Goal: Complete application form: Complete application form

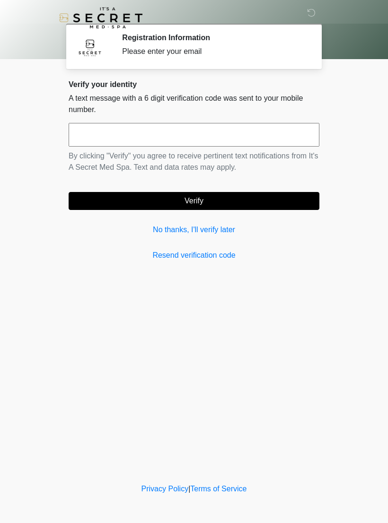
click at [212, 138] on input "text" at bounding box center [194, 135] width 250 height 24
type input "******"
click at [218, 201] on button "Verify" at bounding box center [194, 201] width 250 height 18
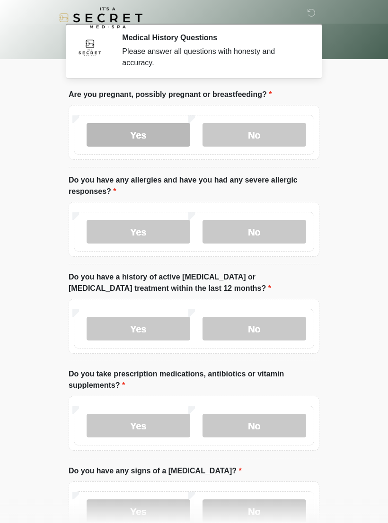
click at [135, 141] on label "Yes" at bounding box center [137, 135] width 103 height 24
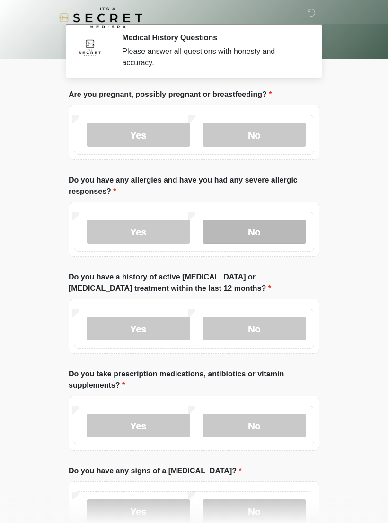
click at [273, 232] on label "No" at bounding box center [253, 232] width 103 height 24
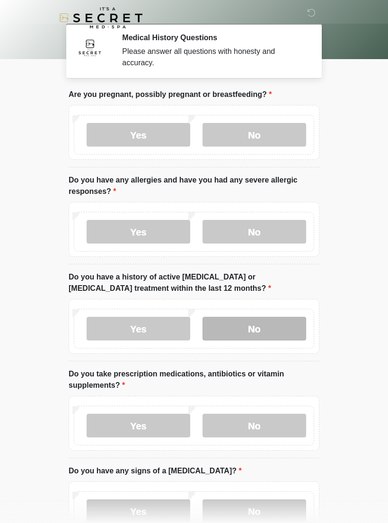
click at [275, 328] on label "No" at bounding box center [253, 329] width 103 height 24
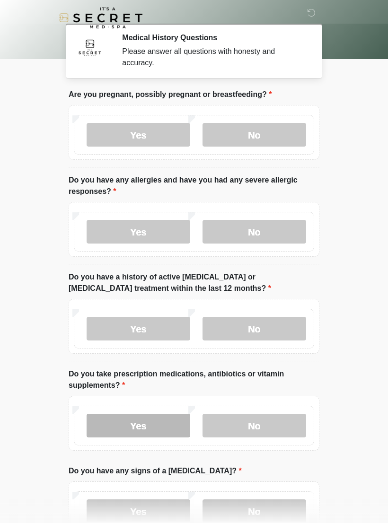
click at [148, 431] on label "Yes" at bounding box center [137, 426] width 103 height 24
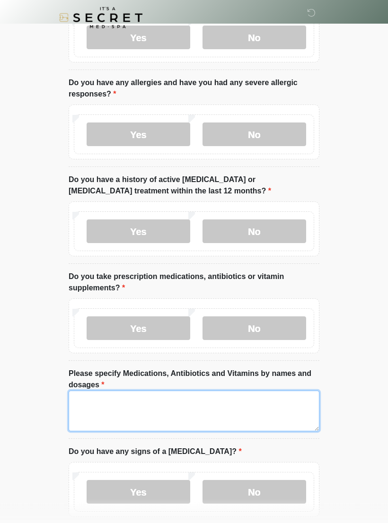
click at [209, 418] on textarea "Please specify Medications, Antibiotics and Vitamins by names and dosages" at bounding box center [194, 411] width 250 height 41
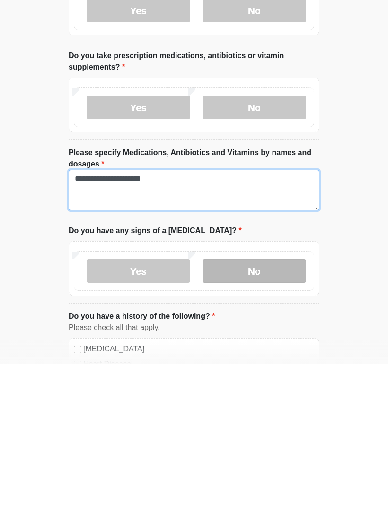
type textarea "**********"
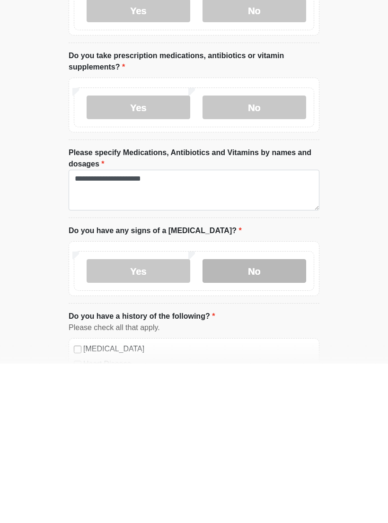
click at [276, 418] on label "No" at bounding box center [253, 430] width 103 height 24
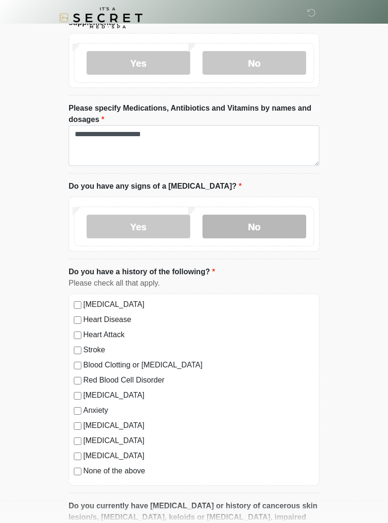
scroll to position [374, 0]
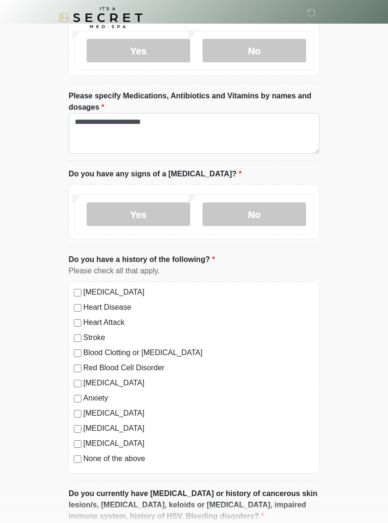
click at [78, 466] on div "[MEDICAL_DATA] Heart Disease Heart Attack Stroke Blood Clotting or [MEDICAL_DAT…" at bounding box center [194, 378] width 250 height 192
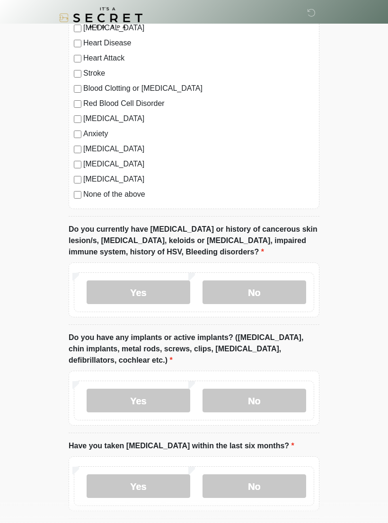
scroll to position [646, 0]
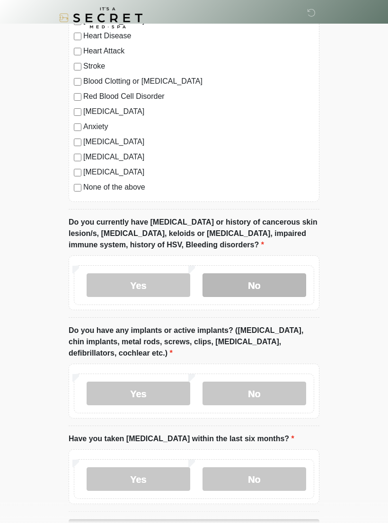
click at [287, 282] on label "No" at bounding box center [253, 285] width 103 height 24
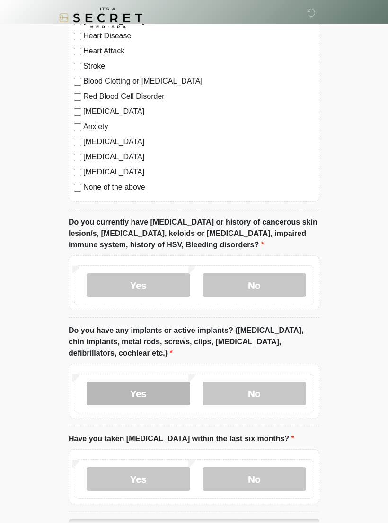
click at [136, 400] on label "Yes" at bounding box center [137, 393] width 103 height 24
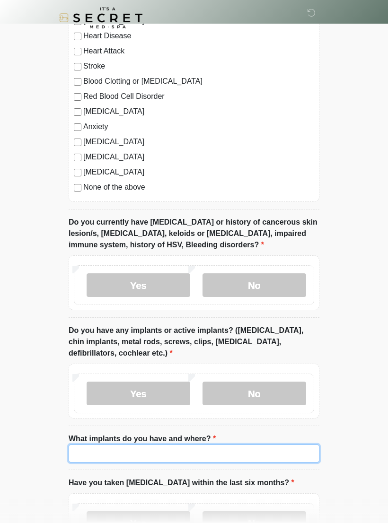
click at [228, 452] on input "What implants do you have and where?" at bounding box center [194, 453] width 250 height 18
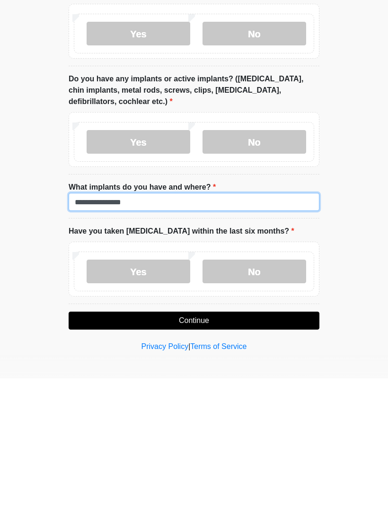
click at [197, 337] on input "**********" at bounding box center [194, 346] width 250 height 18
type input "**********"
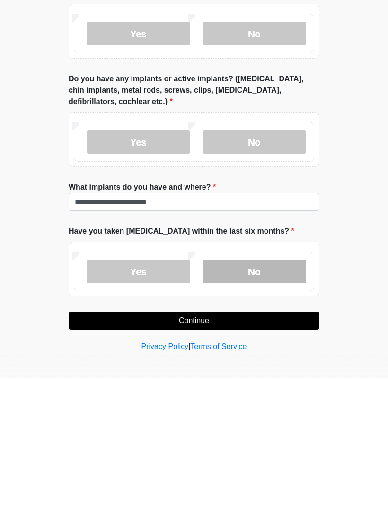
click at [286, 404] on label "No" at bounding box center [253, 416] width 103 height 24
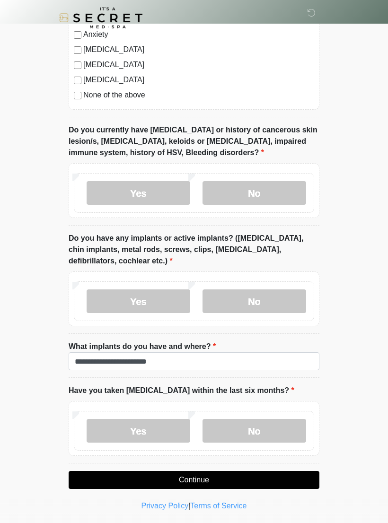
click at [260, 479] on button "Continue" at bounding box center [194, 480] width 250 height 18
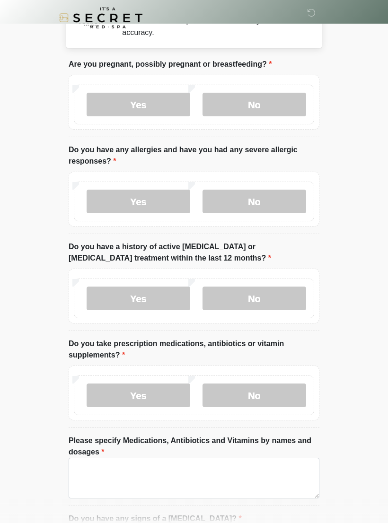
scroll to position [0, 0]
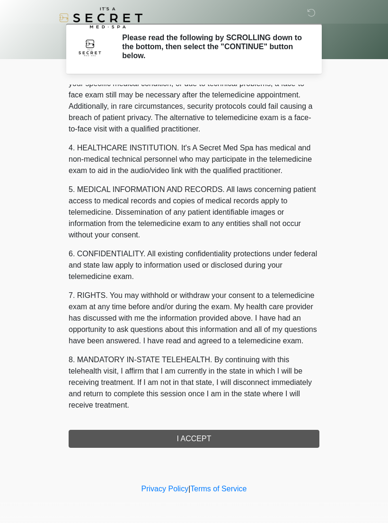
click at [250, 442] on div "1. PURPOSE. The purpose of this form is to obtain your consent for a telemedici…" at bounding box center [194, 266] width 250 height 363
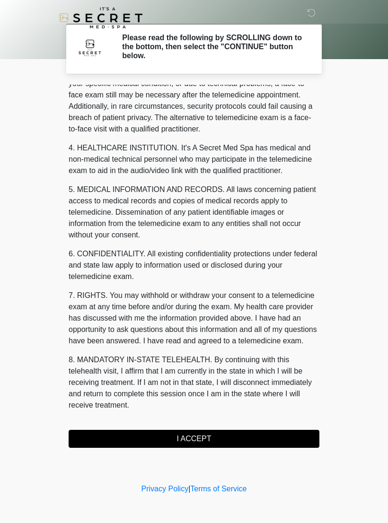
click at [237, 439] on button "I ACCEPT" at bounding box center [194, 439] width 250 height 18
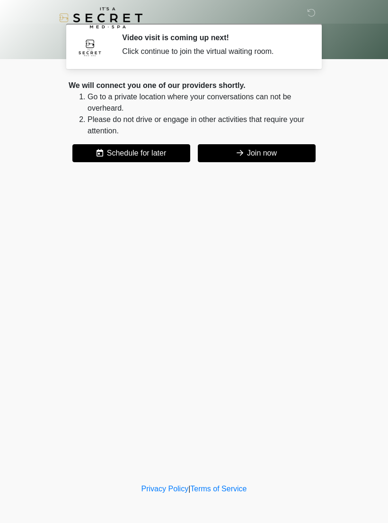
click at [261, 146] on button "Join now" at bounding box center [257, 153] width 118 height 18
